Goal: Information Seeking & Learning: Learn about a topic

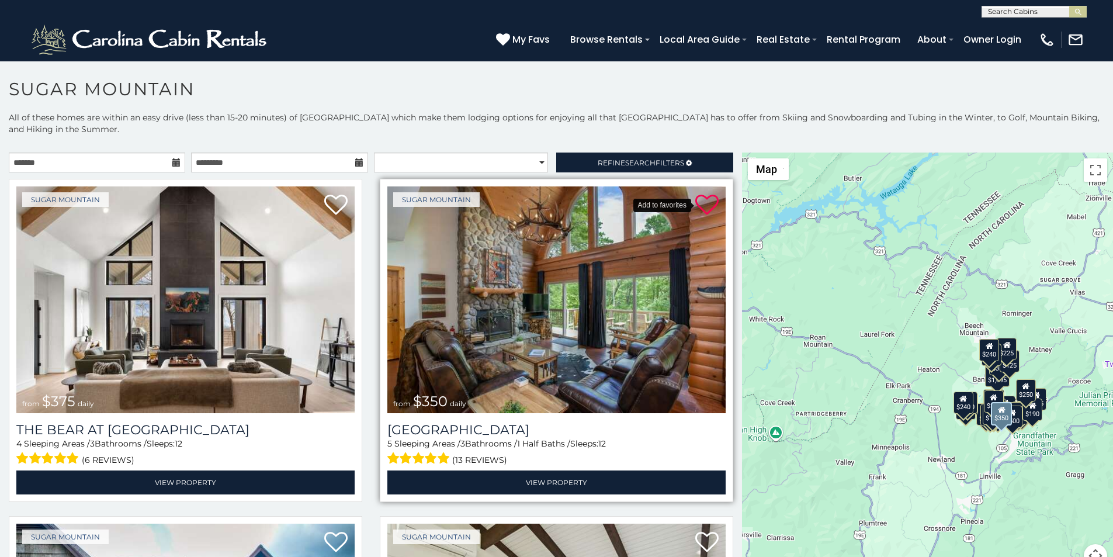
scroll to position [73, 0]
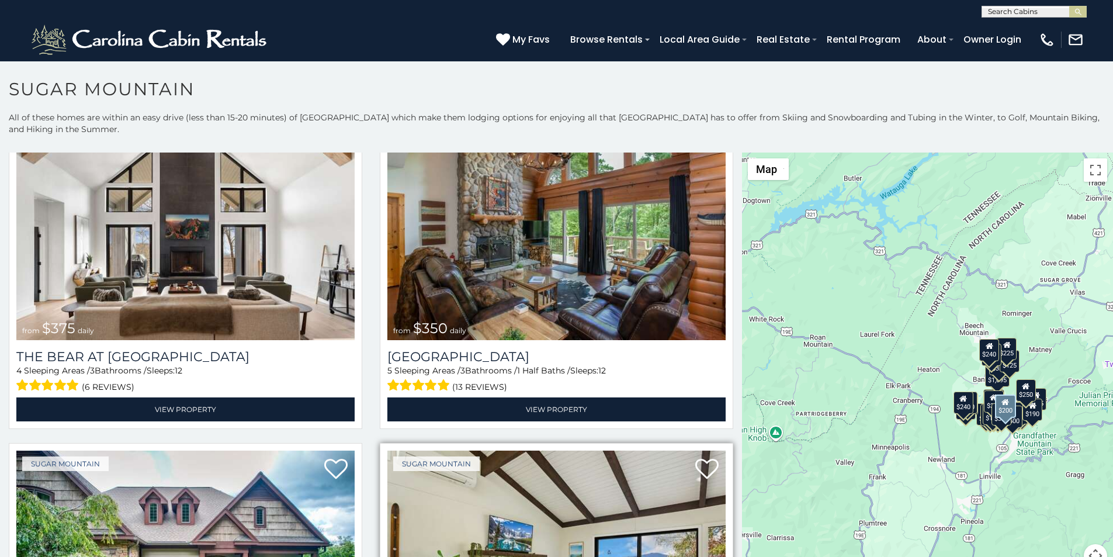
click at [450, 554] on img at bounding box center [556, 563] width 338 height 227
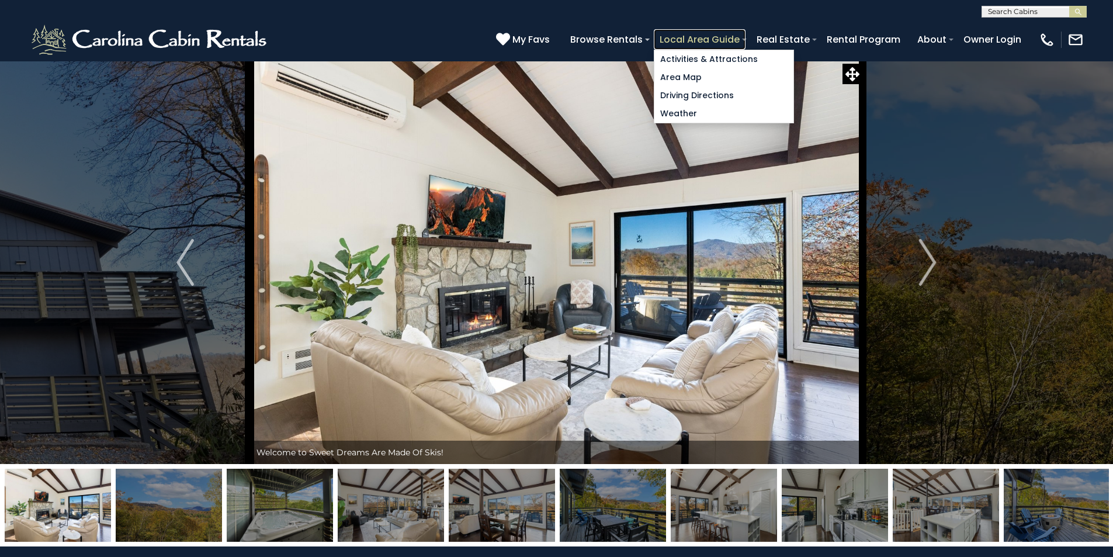
click at [746, 34] on link "Local Area Guide" at bounding box center [700, 39] width 92 height 20
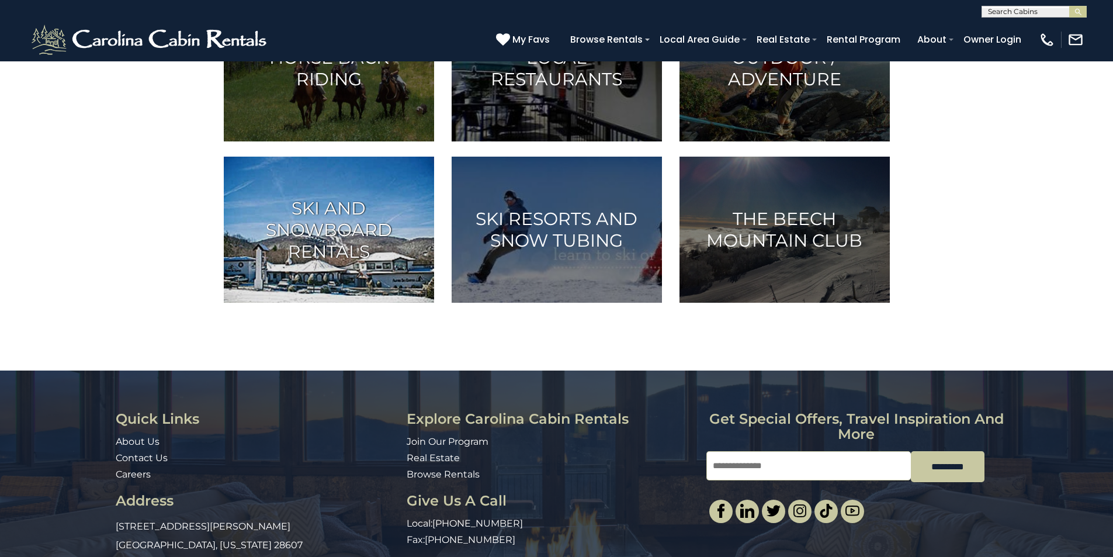
scroll to position [535, 0]
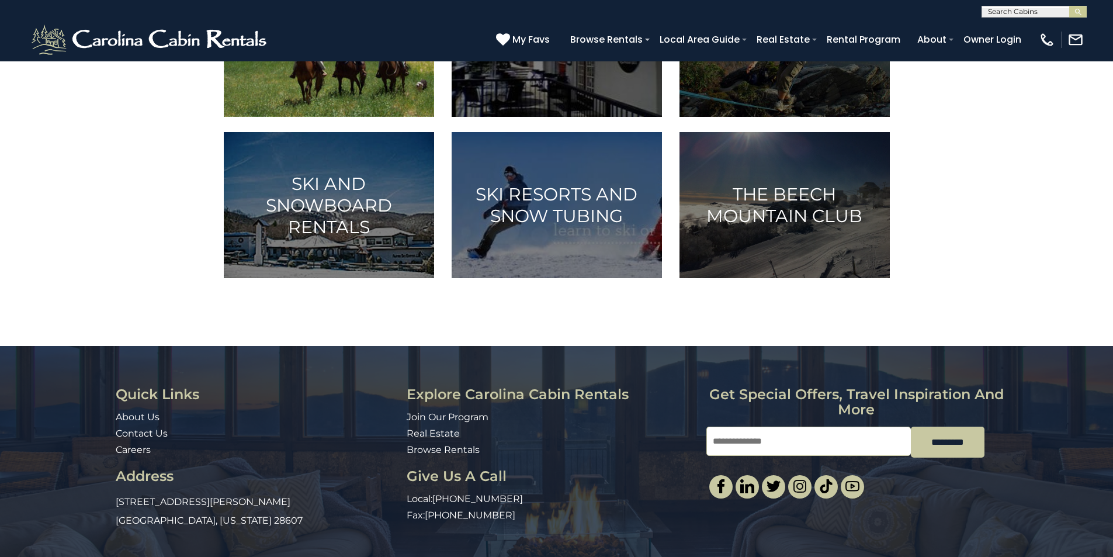
click at [321, 65] on h3 "Horse Back Riding" at bounding box center [328, 43] width 181 height 43
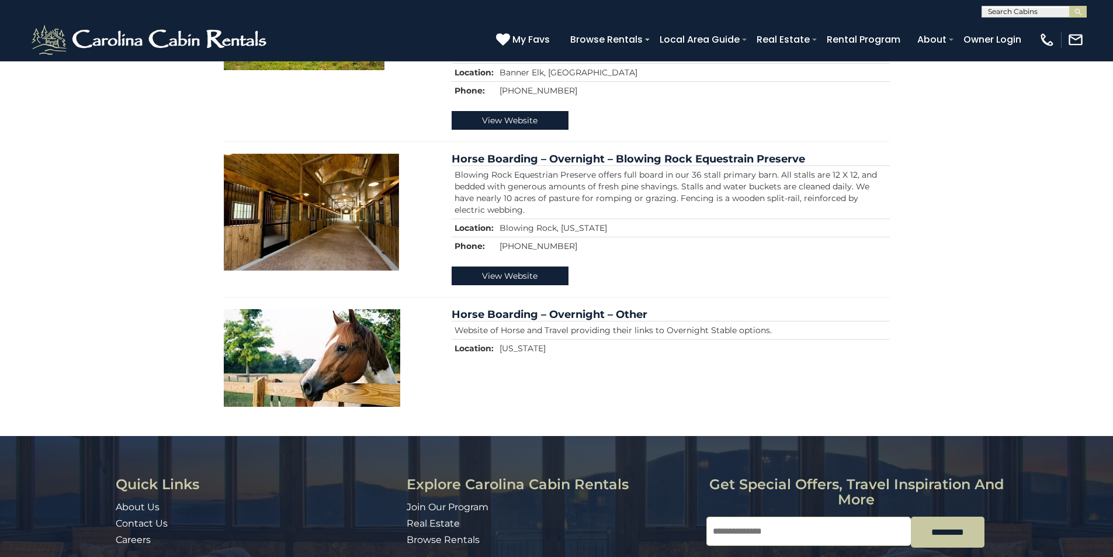
scroll to position [1423, 0]
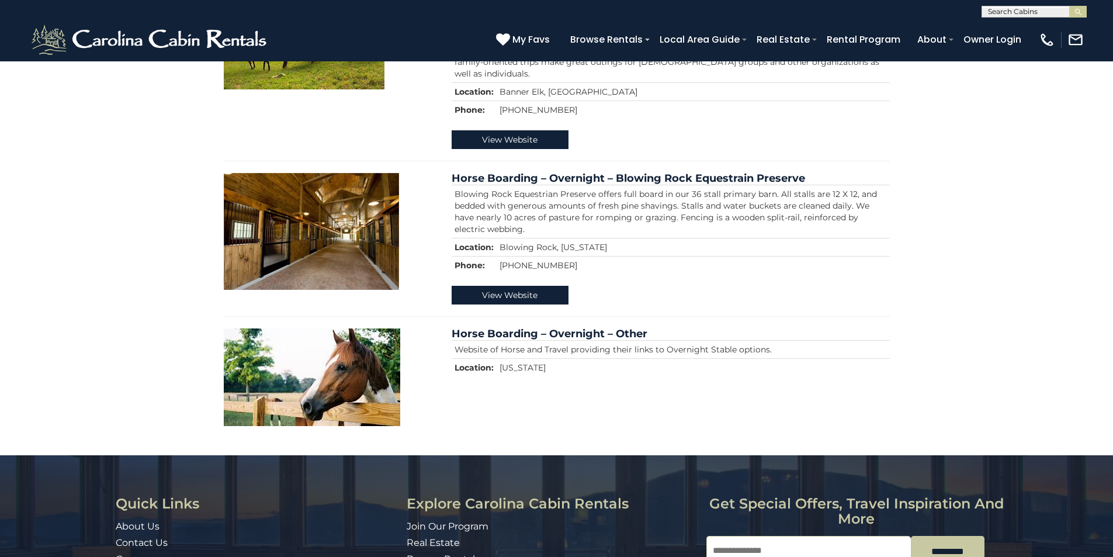
scroll to position [912, 0]
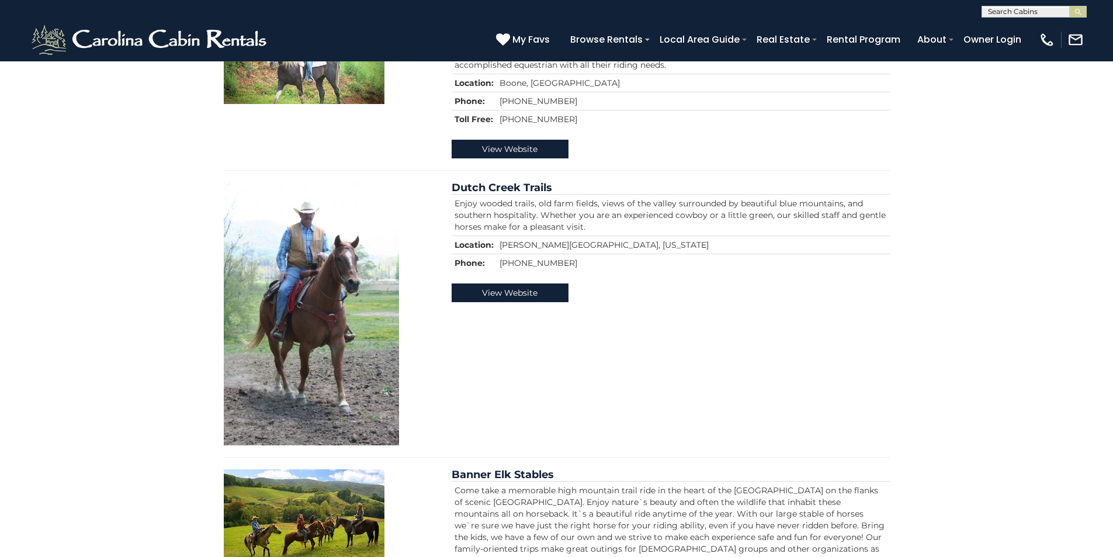
click at [727, 407] on section "One fun and adventurous way to enjoy the mountains is to go horseback riding. T…" at bounding box center [557, 64] width 684 height 1756
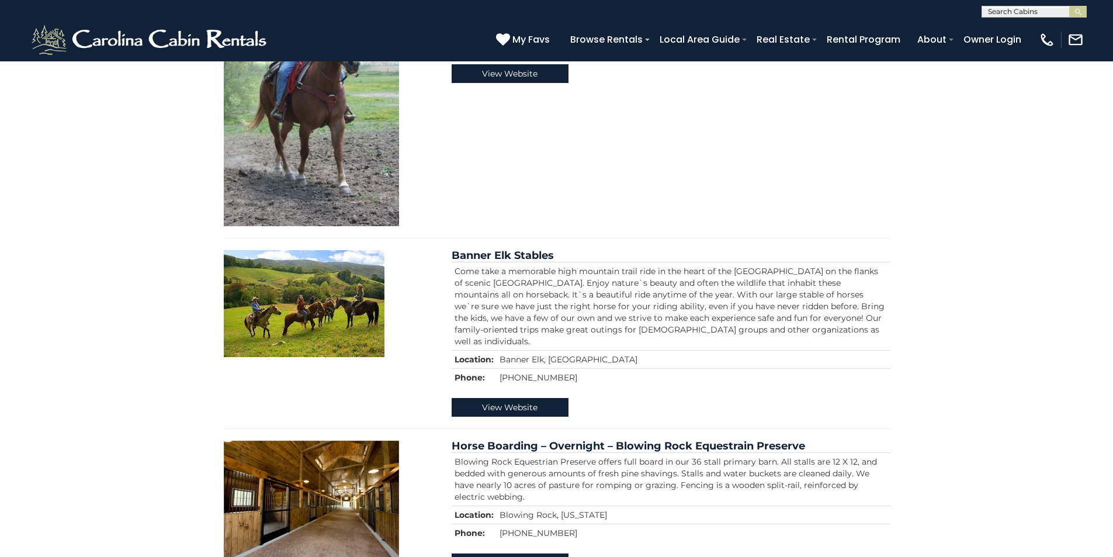
scroll to position [1180, 0]
